Goal: Task Accomplishment & Management: Use online tool/utility

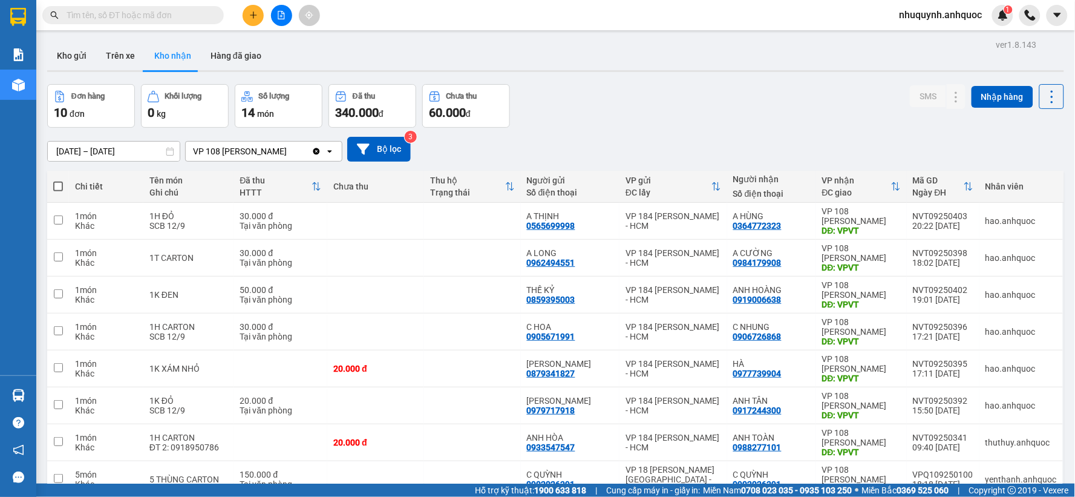
click at [252, 15] on icon "plus" at bounding box center [253, 15] width 7 height 1
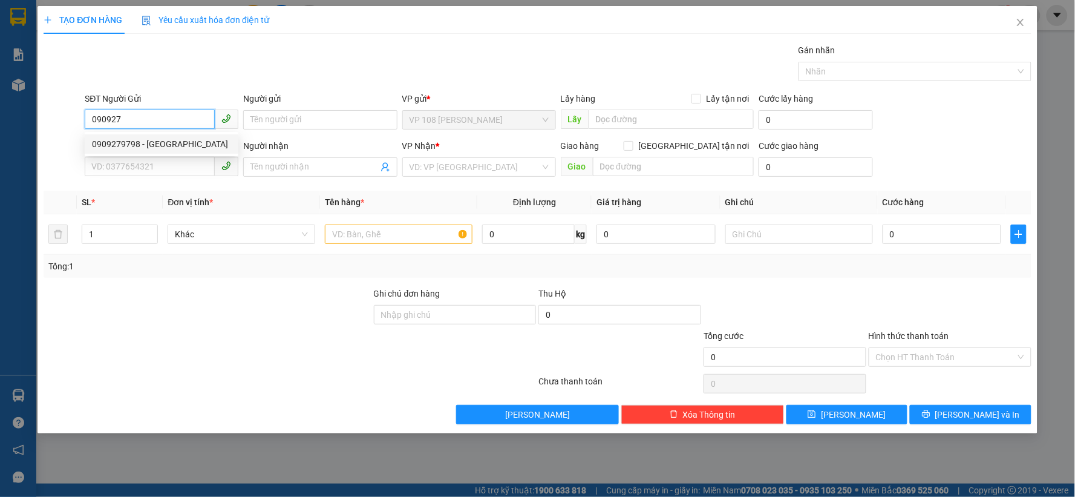
click at [168, 138] on div "0909279798 - [GEOGRAPHIC_DATA]" at bounding box center [161, 143] width 139 height 13
type input "0909279798"
type input "[PERSON_NAME]"
type input "0912035239"
type input "ANH NAM"
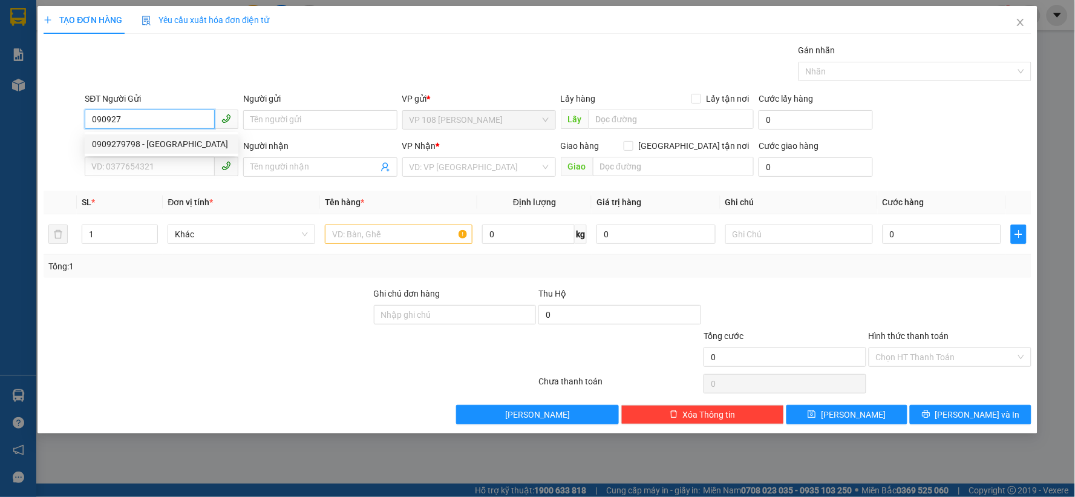
type input "VPBR"
type input "TTTM VP"
type input "20.000"
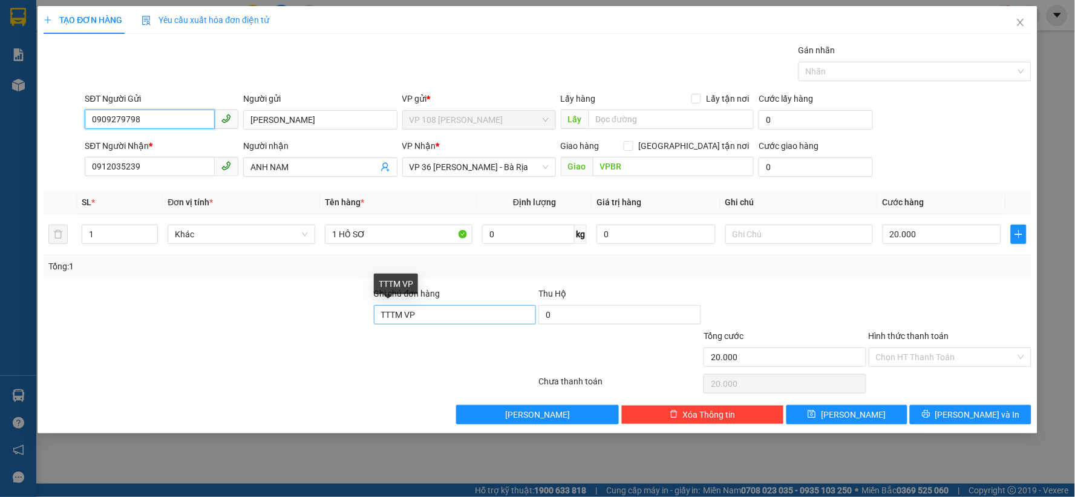
type input "0909279798"
drag, startPoint x: 470, startPoint y: 313, endPoint x: 351, endPoint y: 312, distance: 119.2
click at [351, 312] on div "Ghi chú đơn hàng TTTM VP Thu Hộ 0" at bounding box center [537, 308] width 991 height 42
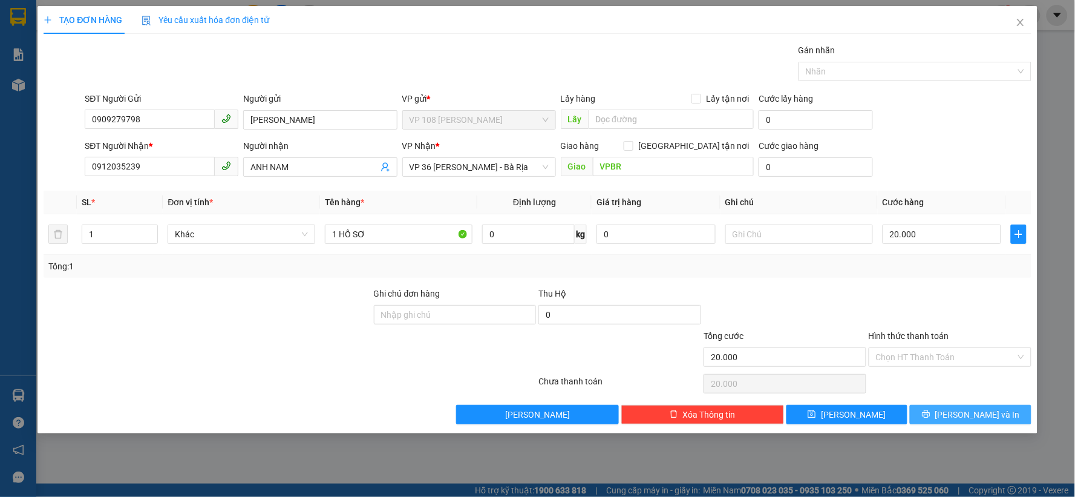
click at [971, 408] on span "[PERSON_NAME] và In" at bounding box center [978, 414] width 85 height 13
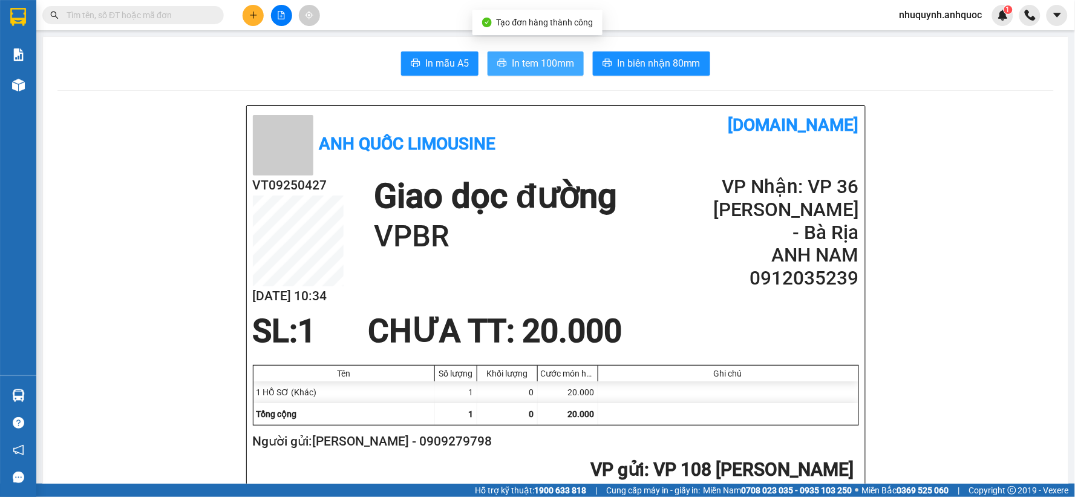
click at [512, 59] on span "In tem 100mm" at bounding box center [543, 63] width 62 height 15
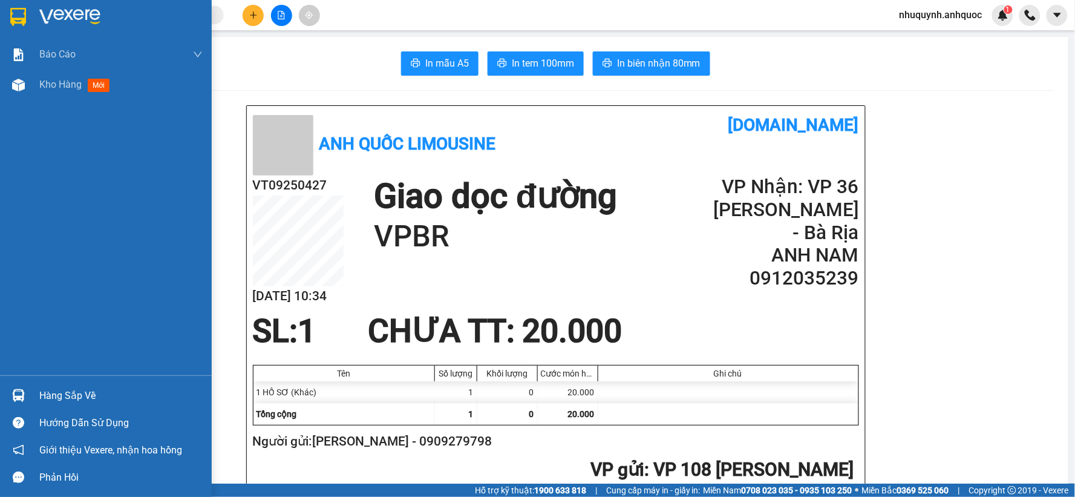
click at [26, 10] on div at bounding box center [18, 16] width 21 height 21
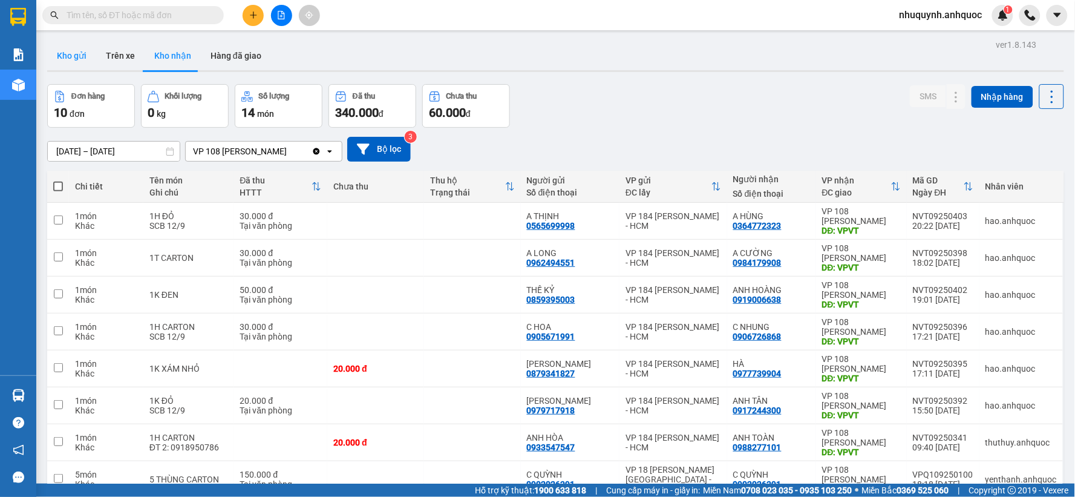
click at [73, 59] on button "Kho gửi" at bounding box center [71, 55] width 49 height 29
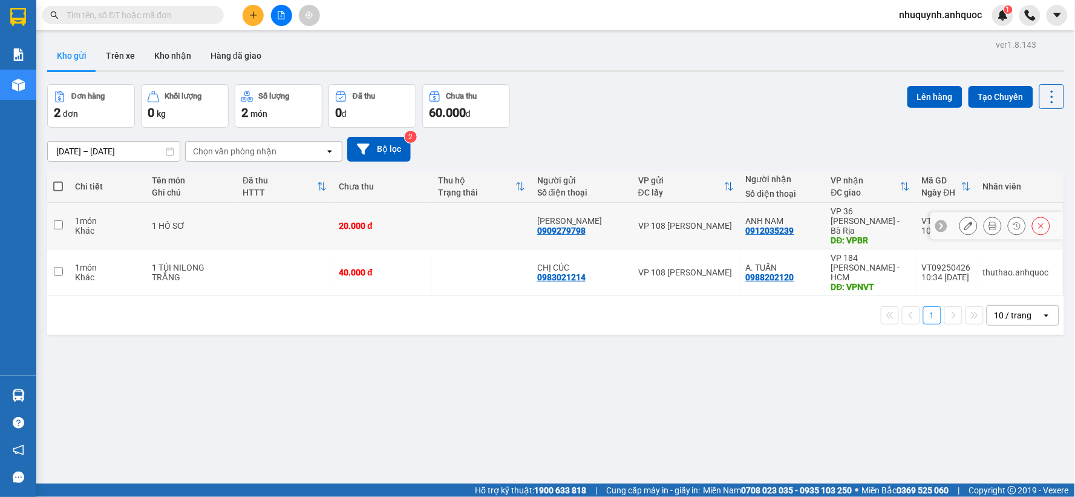
click at [427, 215] on td "20.000 đ" at bounding box center [382, 226] width 99 height 47
checkbox input "true"
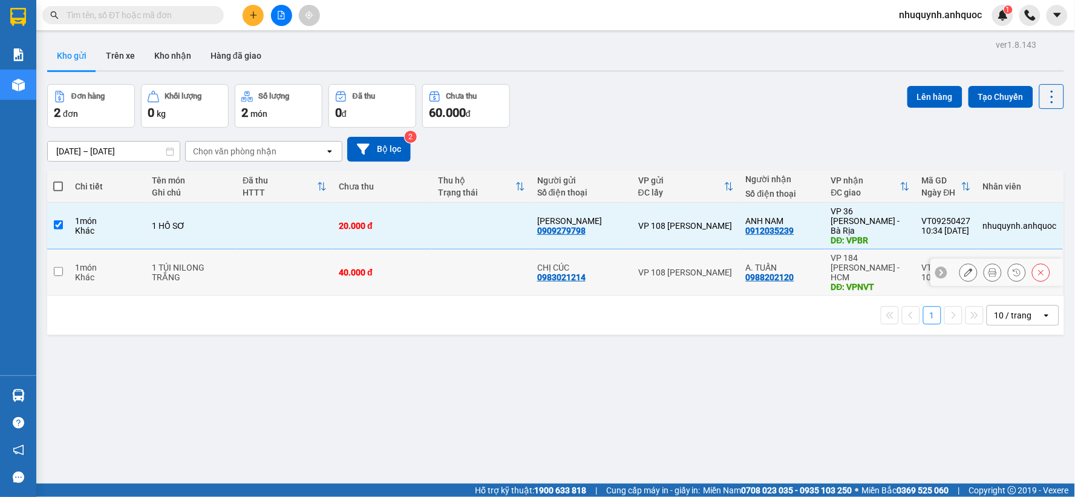
click at [427, 261] on td "40.000 đ" at bounding box center [382, 272] width 99 height 47
checkbox input "true"
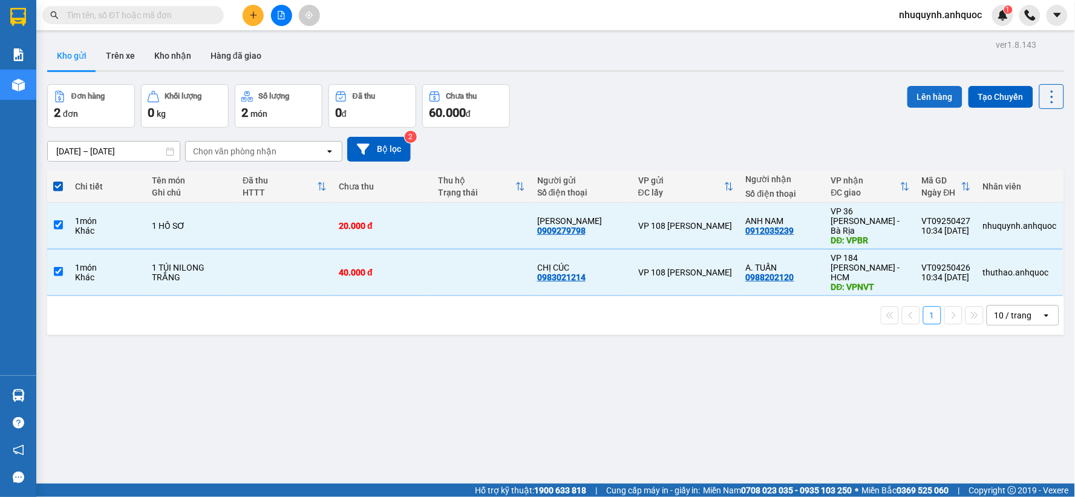
click at [917, 100] on button "Lên hàng" at bounding box center [935, 97] width 55 height 22
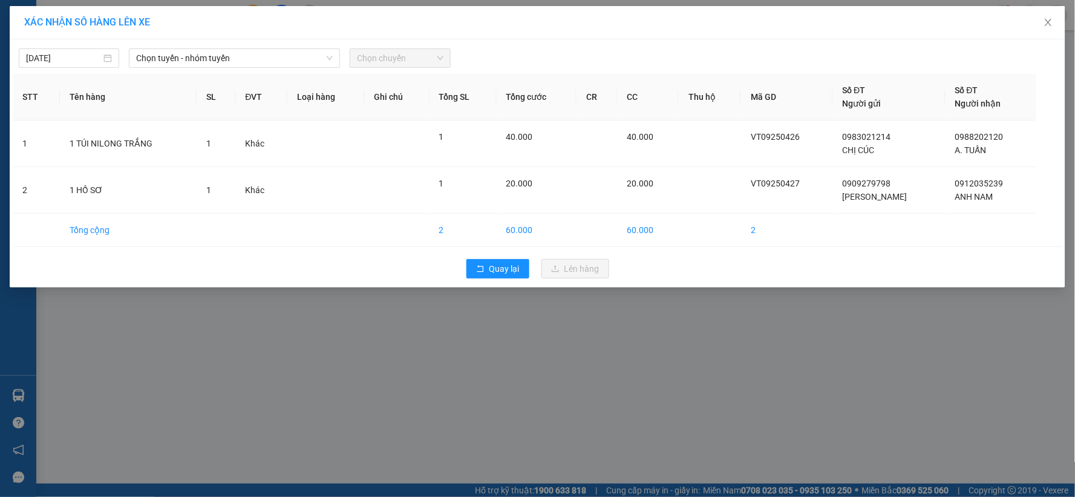
click at [189, 47] on div "[DATE] Chọn tuyến - nhóm tuyến Chọn chuyến" at bounding box center [538, 54] width 1050 height 25
click at [212, 65] on span "Chọn tuyến - nhóm tuyến" at bounding box center [234, 58] width 197 height 18
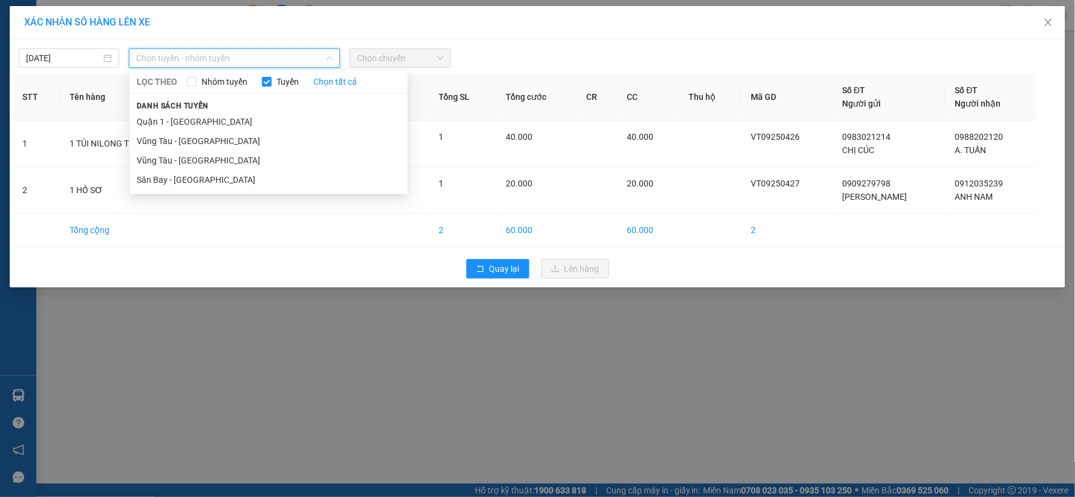
drag, startPoint x: 208, startPoint y: 158, endPoint x: 372, endPoint y: 61, distance: 191.0
click at [213, 152] on li "Vũng Tàu - [GEOGRAPHIC_DATA]" at bounding box center [268, 160] width 278 height 19
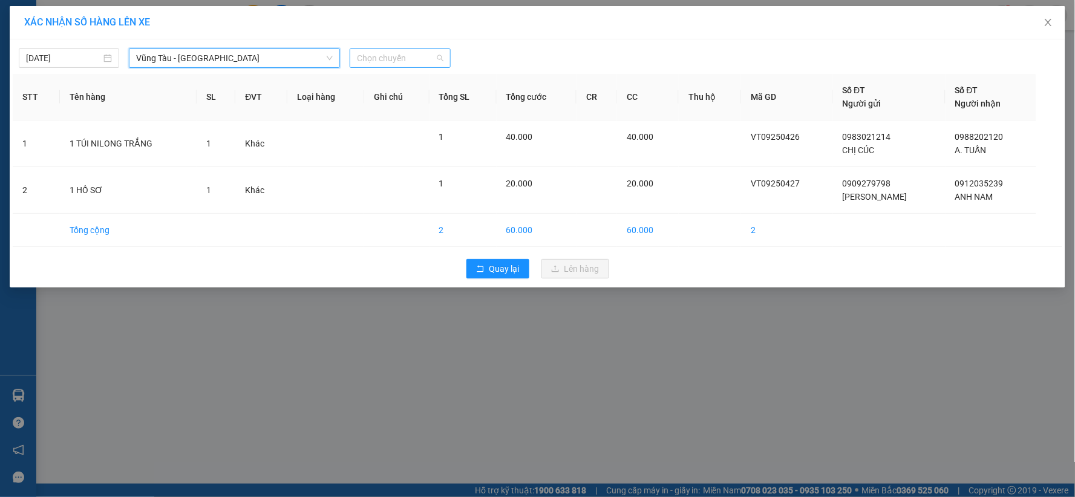
click at [374, 59] on span "Chọn chuyến" at bounding box center [400, 58] width 86 height 18
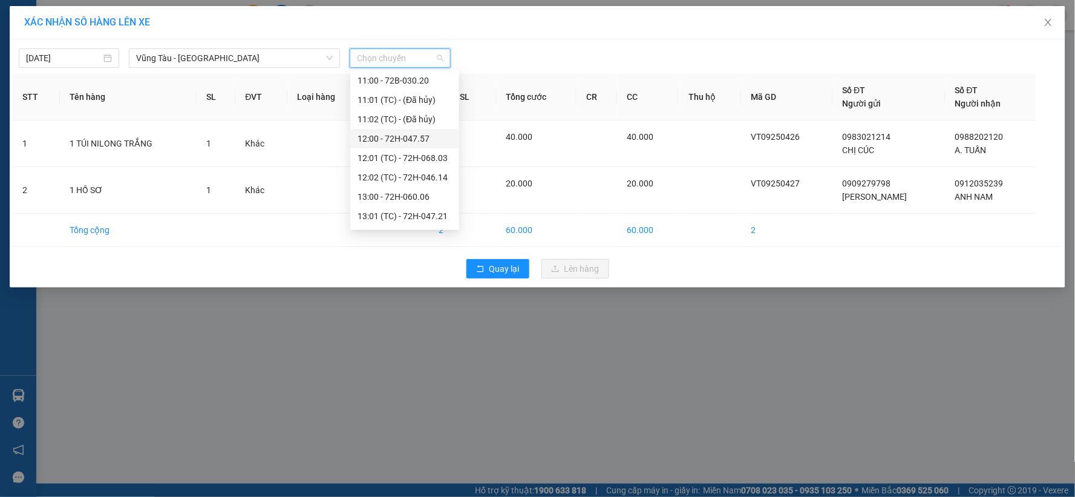
scroll to position [282, 0]
click at [395, 102] on div "11:00 - 72B-030.20" at bounding box center [404, 109] width 109 height 19
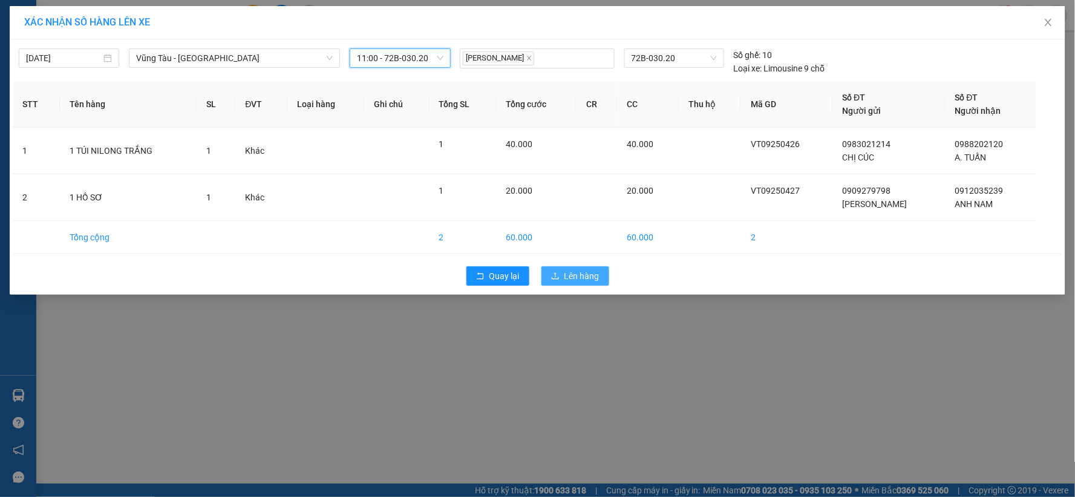
click at [569, 275] on span "Lên hàng" at bounding box center [582, 275] width 35 height 13
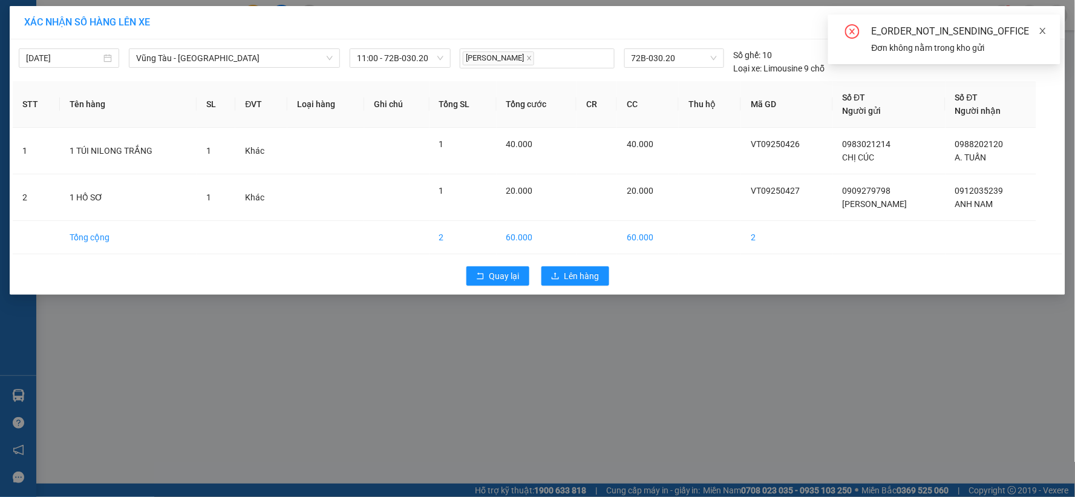
click at [1043, 28] on icon "close" at bounding box center [1043, 31] width 8 height 8
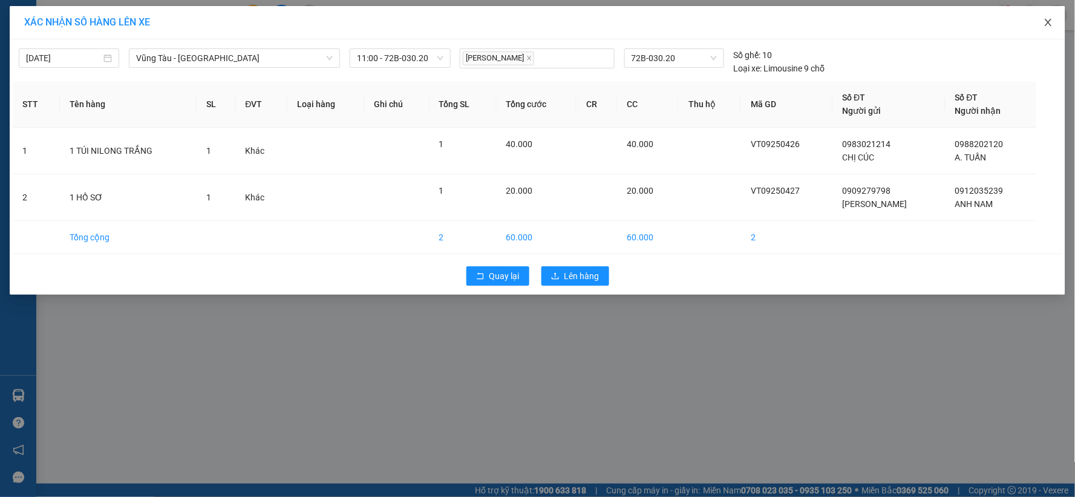
click at [1047, 21] on icon "close" at bounding box center [1049, 23] width 10 height 10
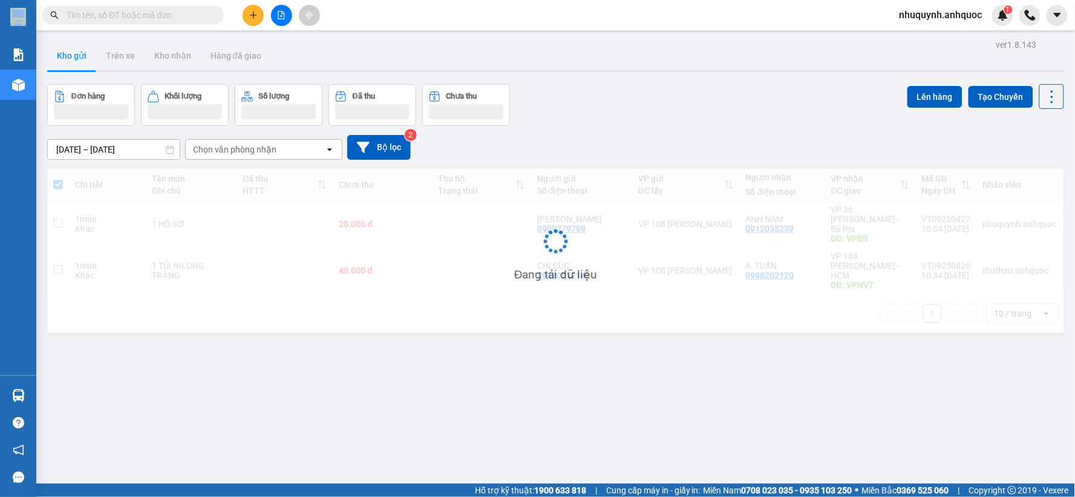
click at [1047, 21] on span at bounding box center [1057, 15] width 21 height 21
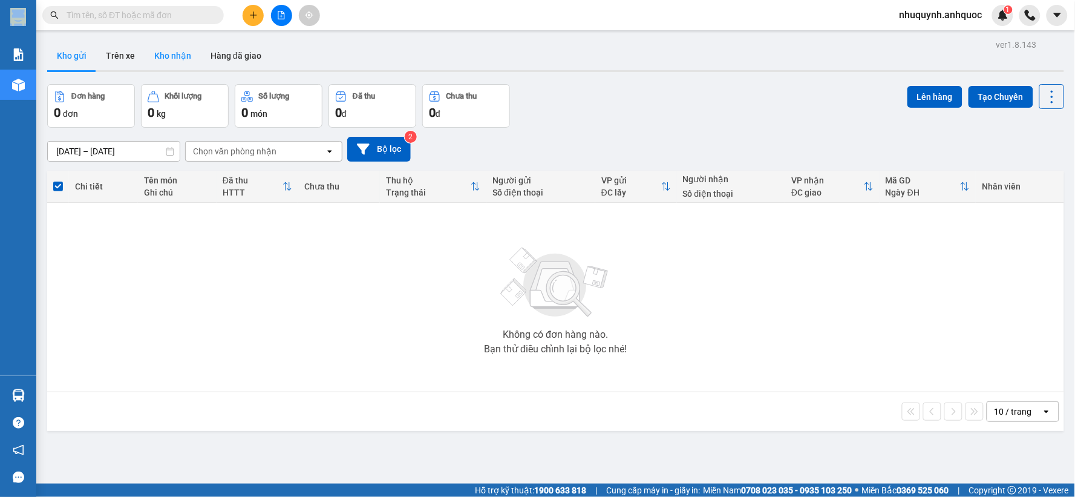
click at [168, 53] on button "Kho nhận" at bounding box center [173, 55] width 56 height 29
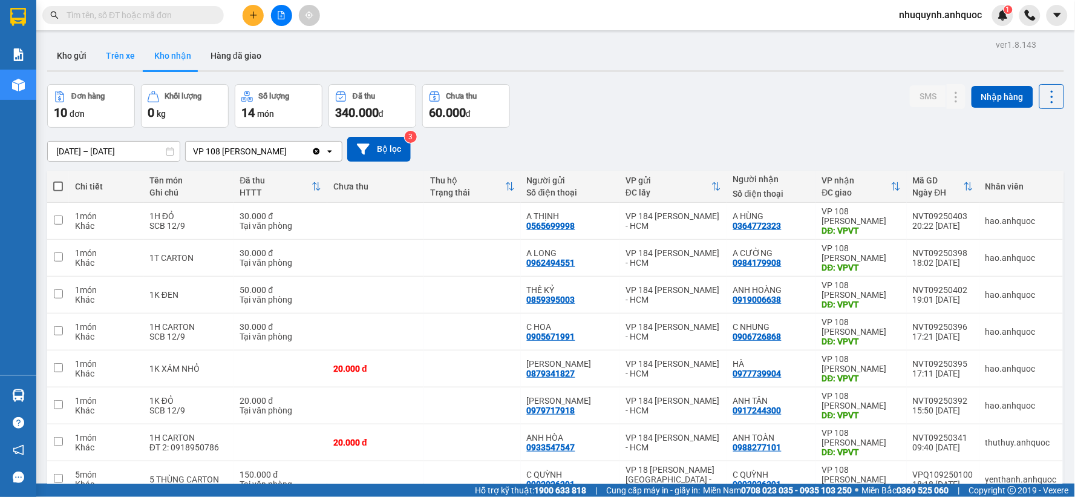
click at [122, 57] on button "Trên xe" at bounding box center [120, 55] width 48 height 29
type input "[DATE] – [DATE]"
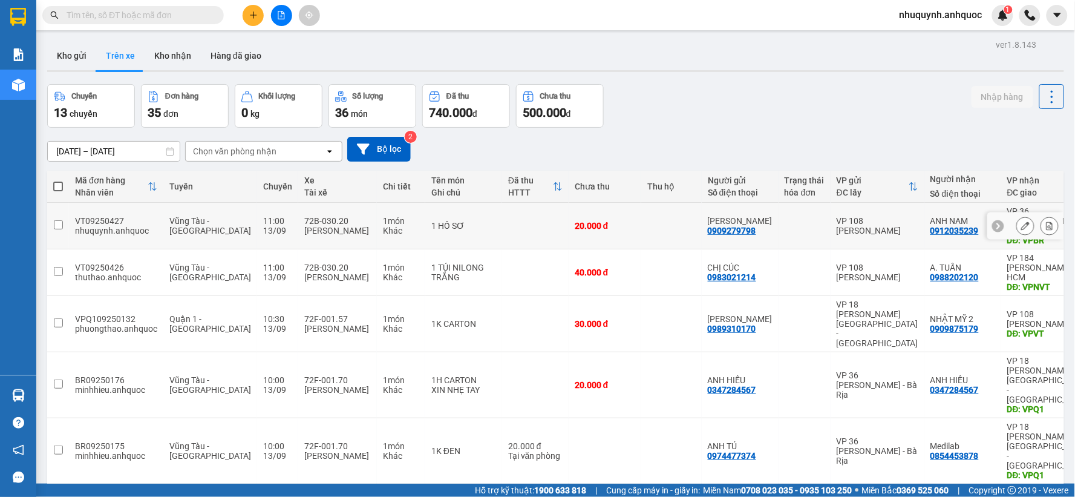
click at [1041, 215] on button at bounding box center [1049, 225] width 17 height 21
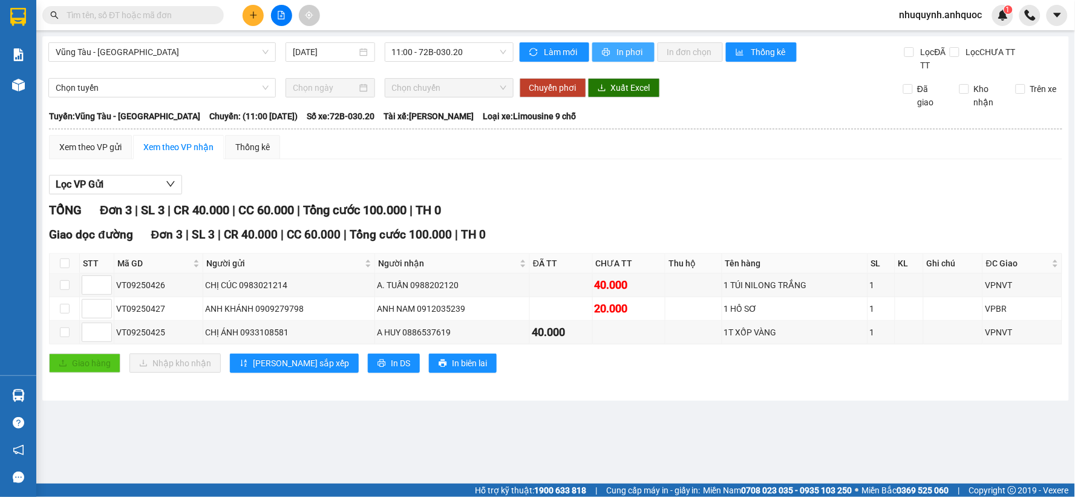
click at [618, 48] on span "In phơi" at bounding box center [631, 51] width 28 height 13
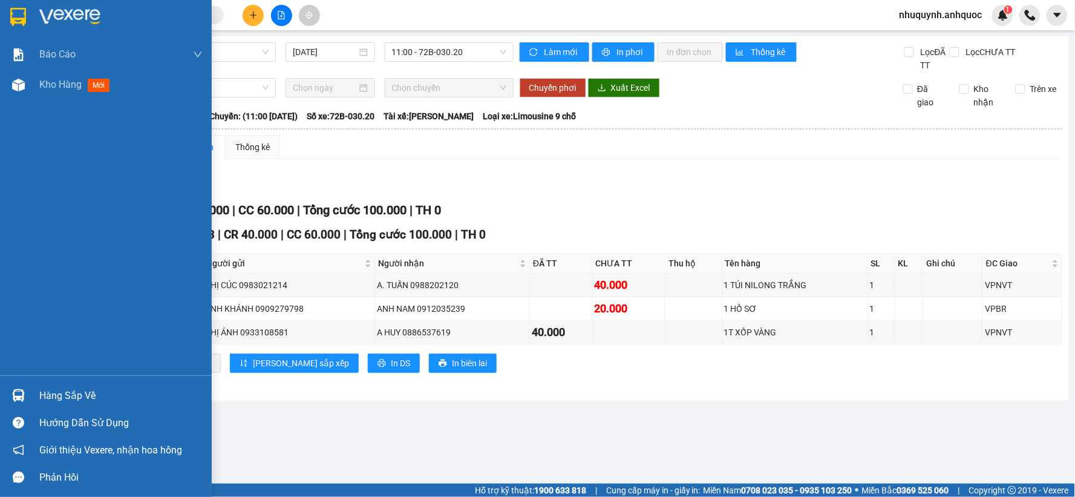
click at [64, 13] on img at bounding box center [69, 17] width 61 height 18
